Goal: Navigation & Orientation: Find specific page/section

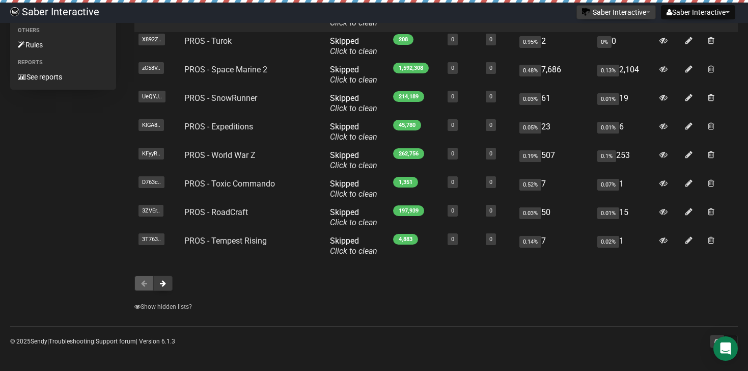
scroll to position [157, 0]
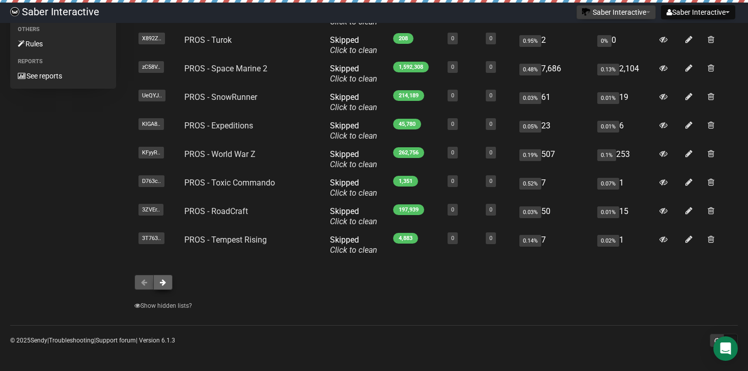
click at [166, 284] on button at bounding box center [162, 281] width 19 height 15
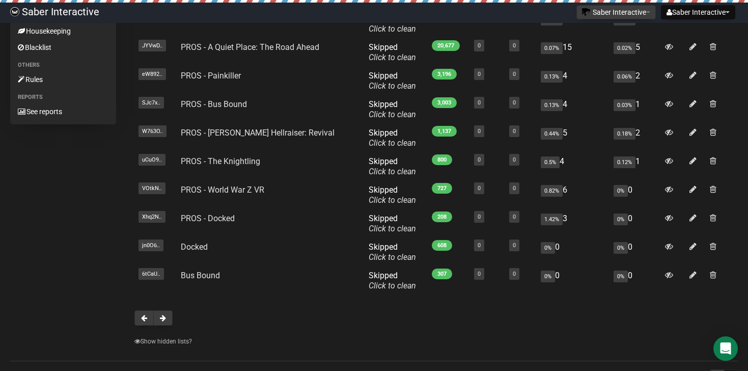
scroll to position [123, 0]
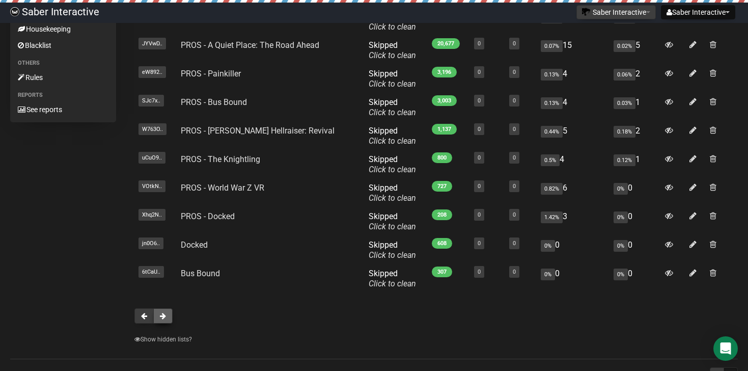
click at [162, 317] on span at bounding box center [163, 315] width 6 height 7
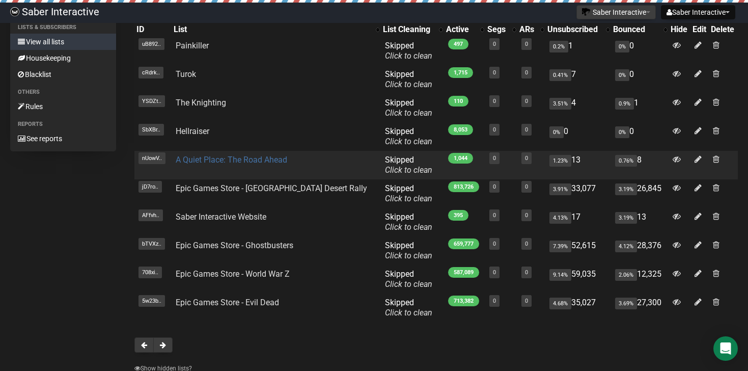
scroll to position [99, 0]
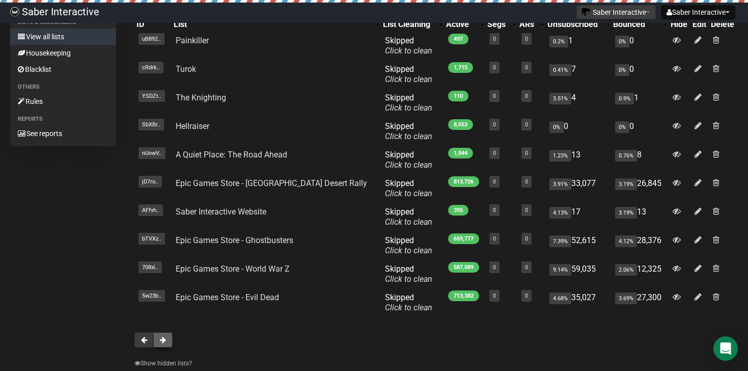
click at [167, 338] on button at bounding box center [162, 339] width 19 height 15
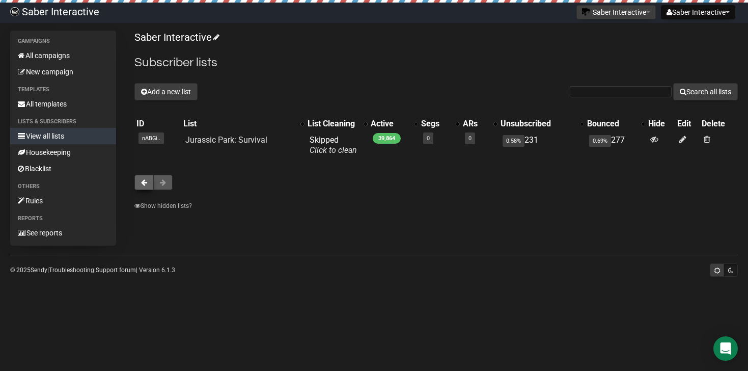
click at [141, 182] on span at bounding box center [144, 182] width 6 height 7
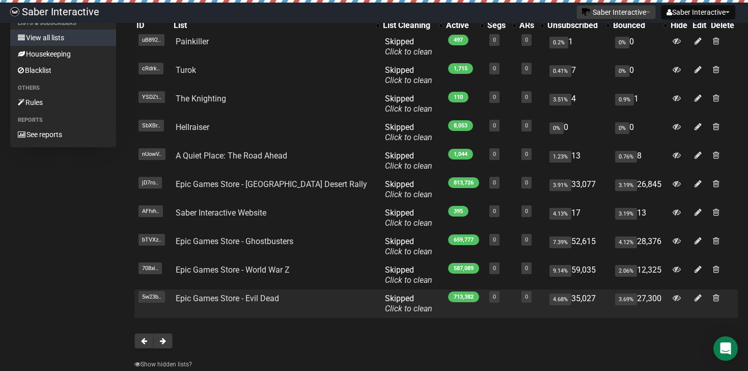
scroll to position [157, 0]
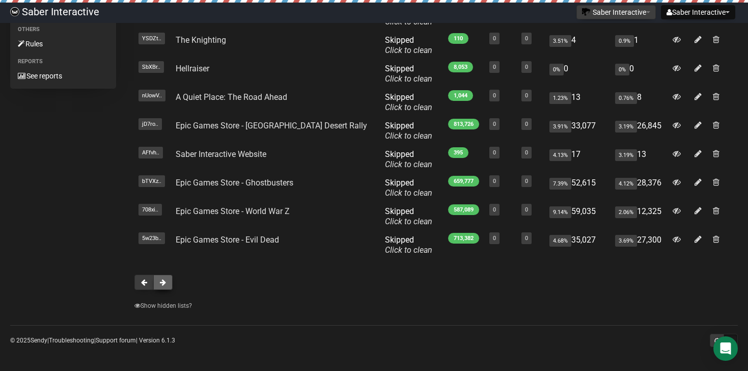
click at [164, 281] on span at bounding box center [163, 281] width 6 height 7
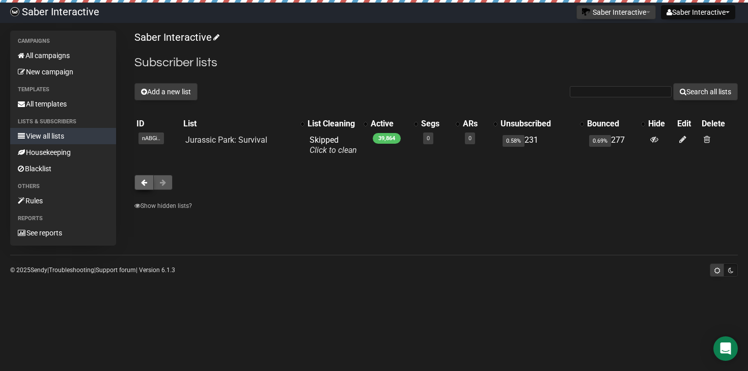
click at [137, 184] on button at bounding box center [143, 182] width 19 height 15
